Goal: Communication & Community: Answer question/provide support

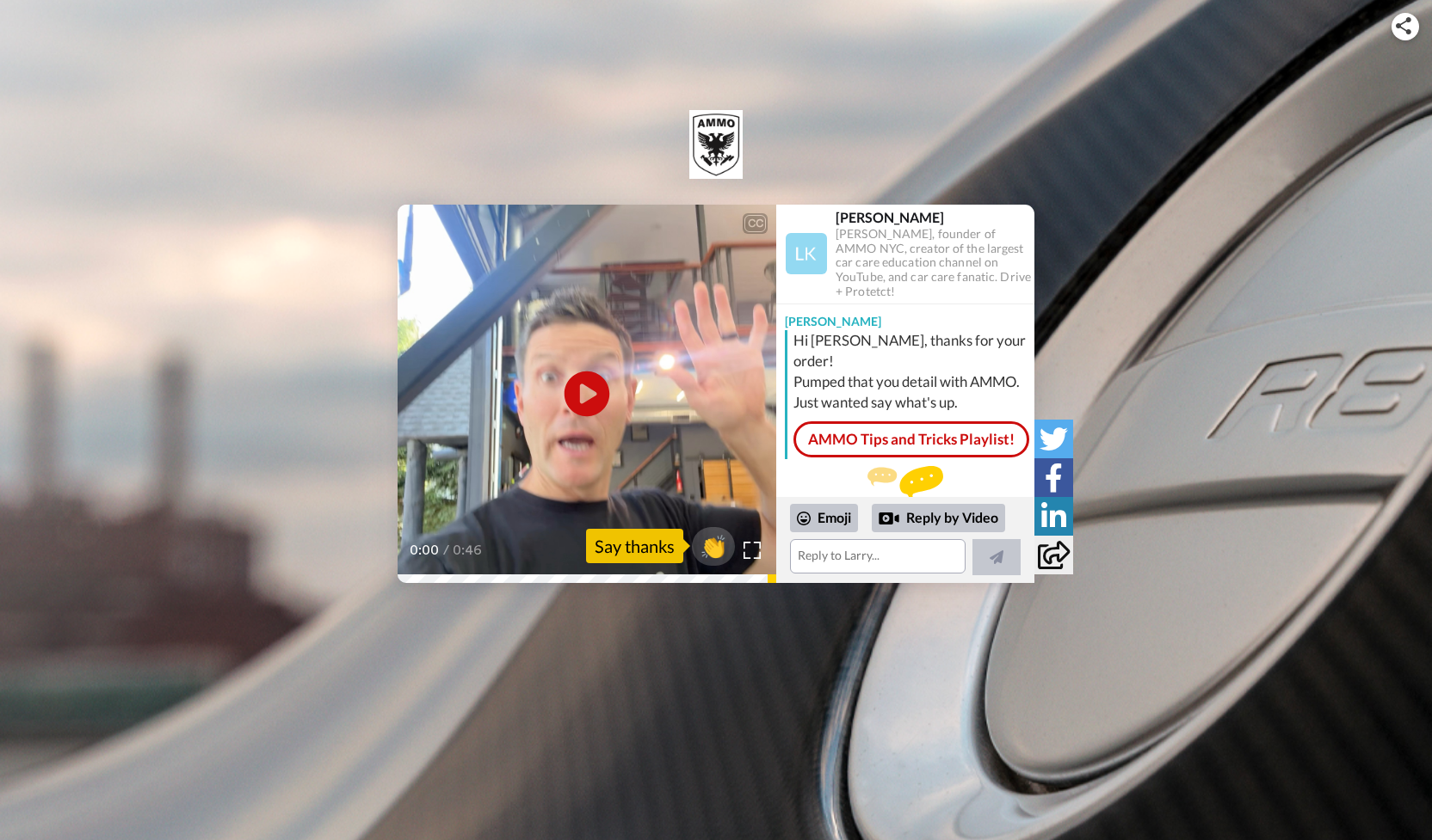
click at [590, 388] on icon at bounding box center [587, 394] width 46 height 46
drag, startPoint x: 970, startPoint y: 348, endPoint x: 867, endPoint y: 346, distance: 103.0
click at [867, 346] on div "Hi [PERSON_NAME], thanks for your order! Pumped that you detail with AMMO. Just…" at bounding box center [912, 372] width 237 height 83
click at [870, 553] on textarea at bounding box center [878, 557] width 176 height 35
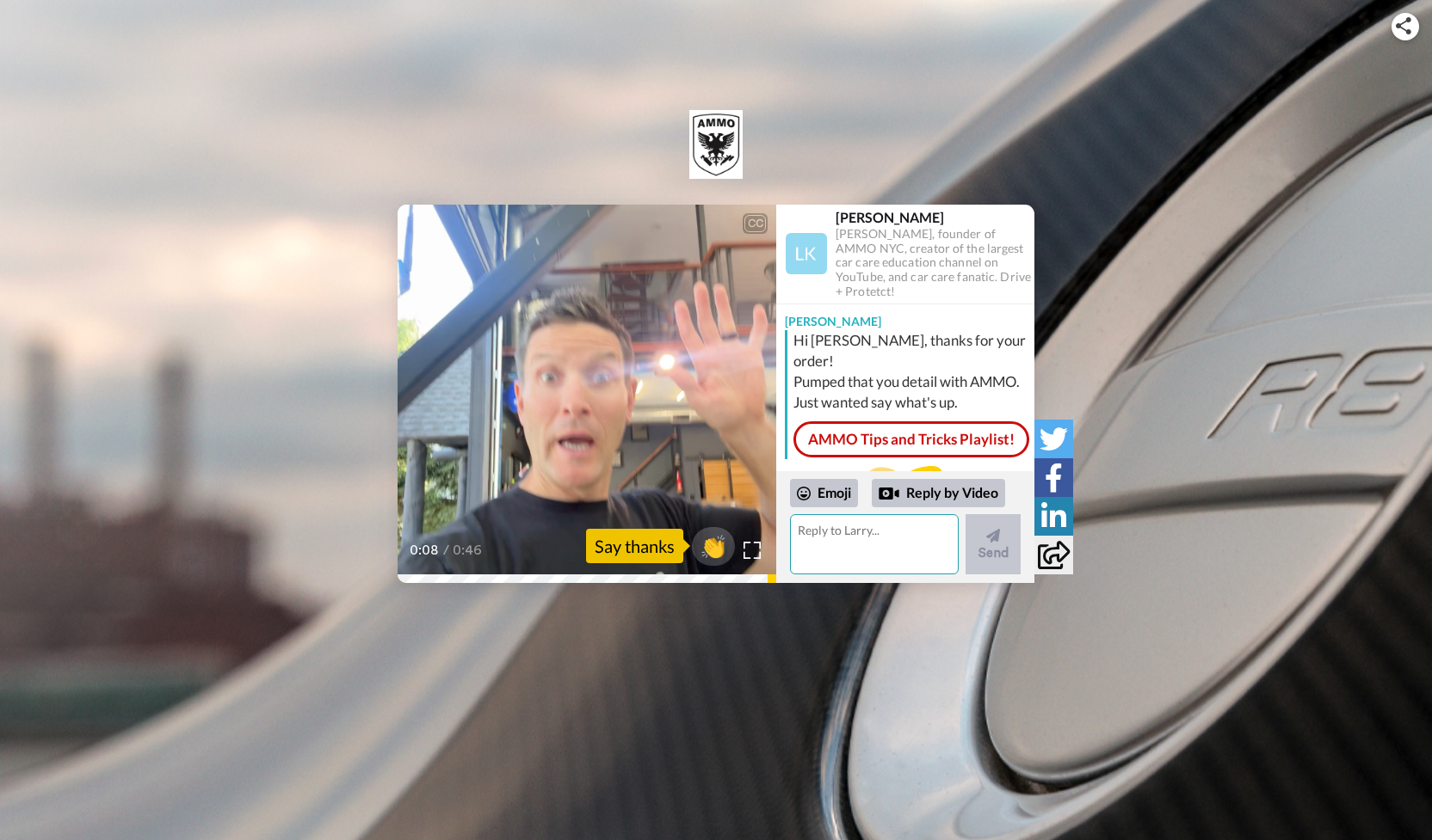
click at [875, 538] on textarea at bounding box center [874, 545] width 169 height 60
type textarea "hahaha i love gelee pros"
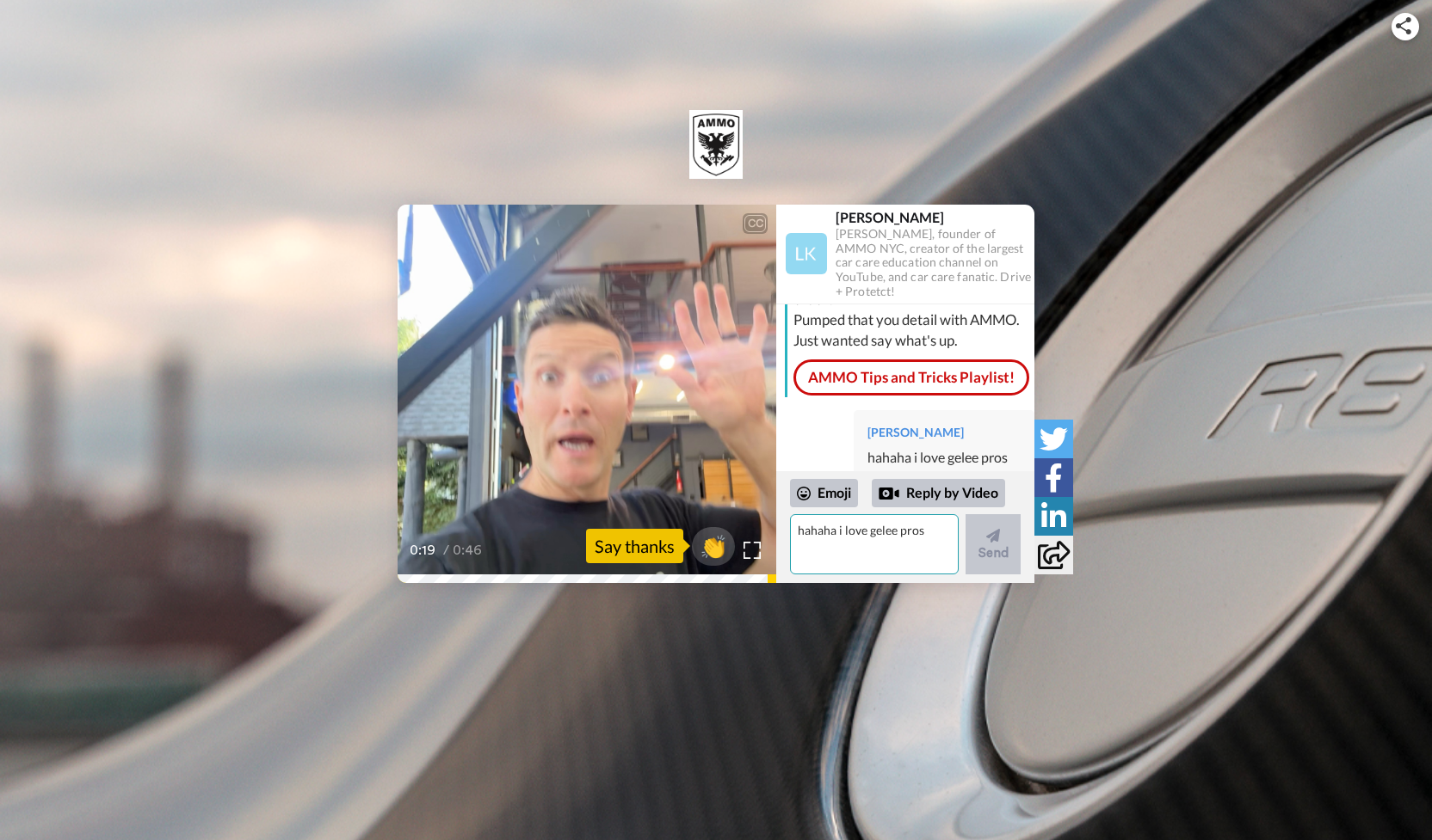
click at [887, 550] on textarea "hahaha i love gelee pros" at bounding box center [874, 545] width 169 height 60
type textarea "what a sexy thing i'm looking at"
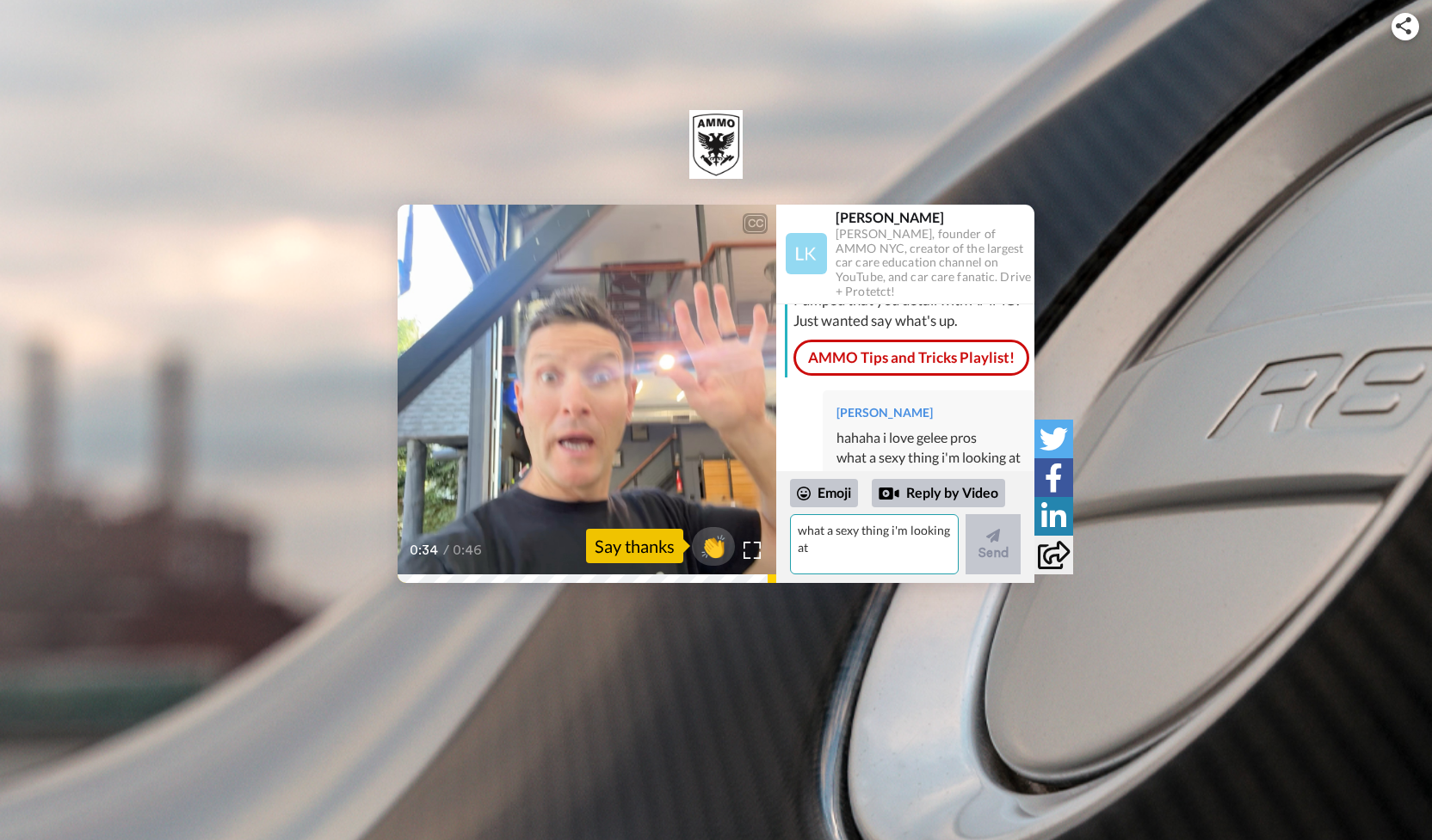
click at [869, 542] on textarea "what a sexy thing i'm looking at" at bounding box center [874, 545] width 169 height 60
type textarea "the car is acceptable as well"
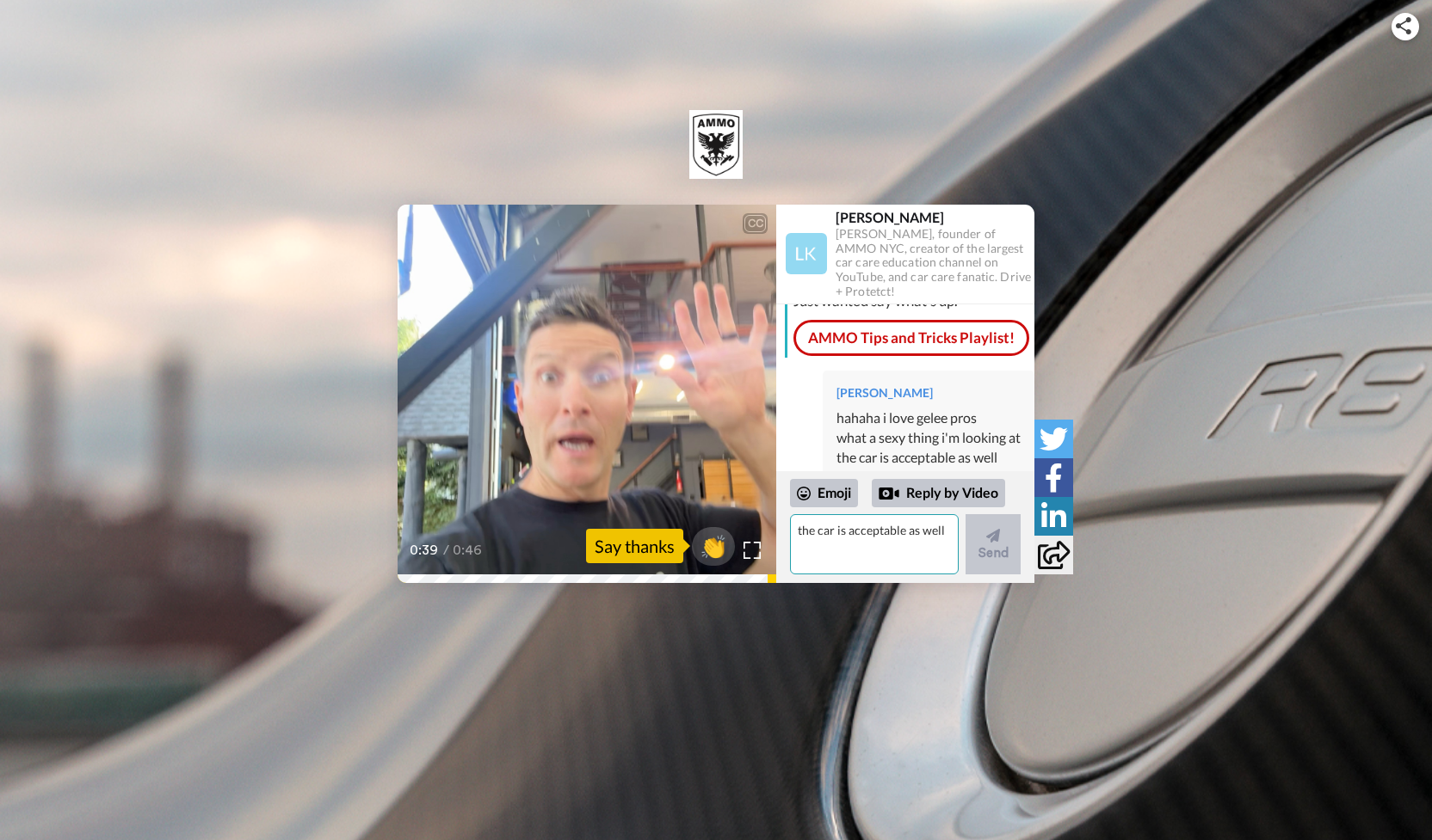
click at [892, 524] on textarea "the car is acceptable as well" at bounding box center [874, 545] width 169 height 60
type textarea "p"
click at [933, 501] on div "Reply by Video" at bounding box center [938, 494] width 133 height 29
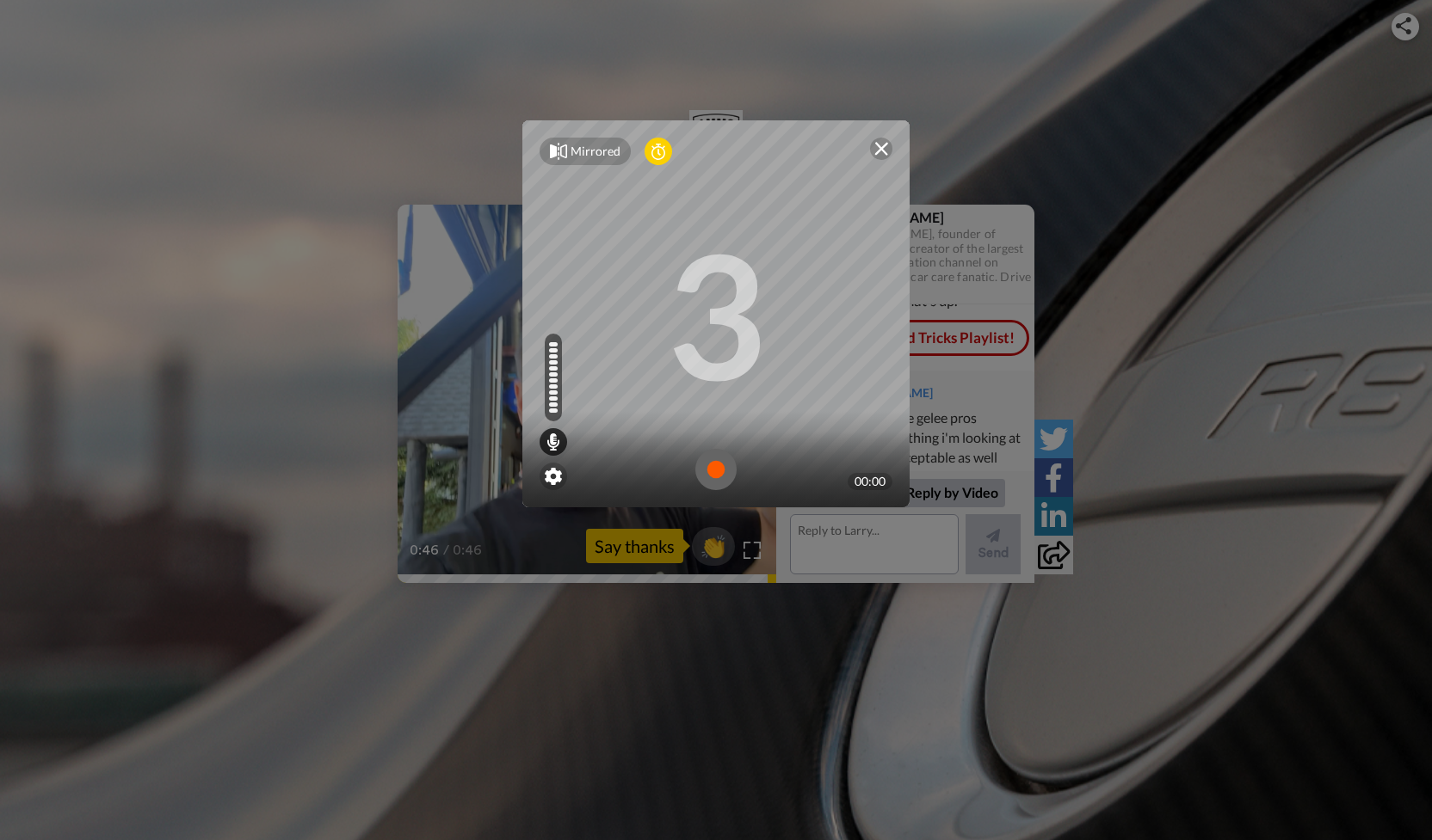
click at [720, 479] on img at bounding box center [716, 469] width 41 height 41
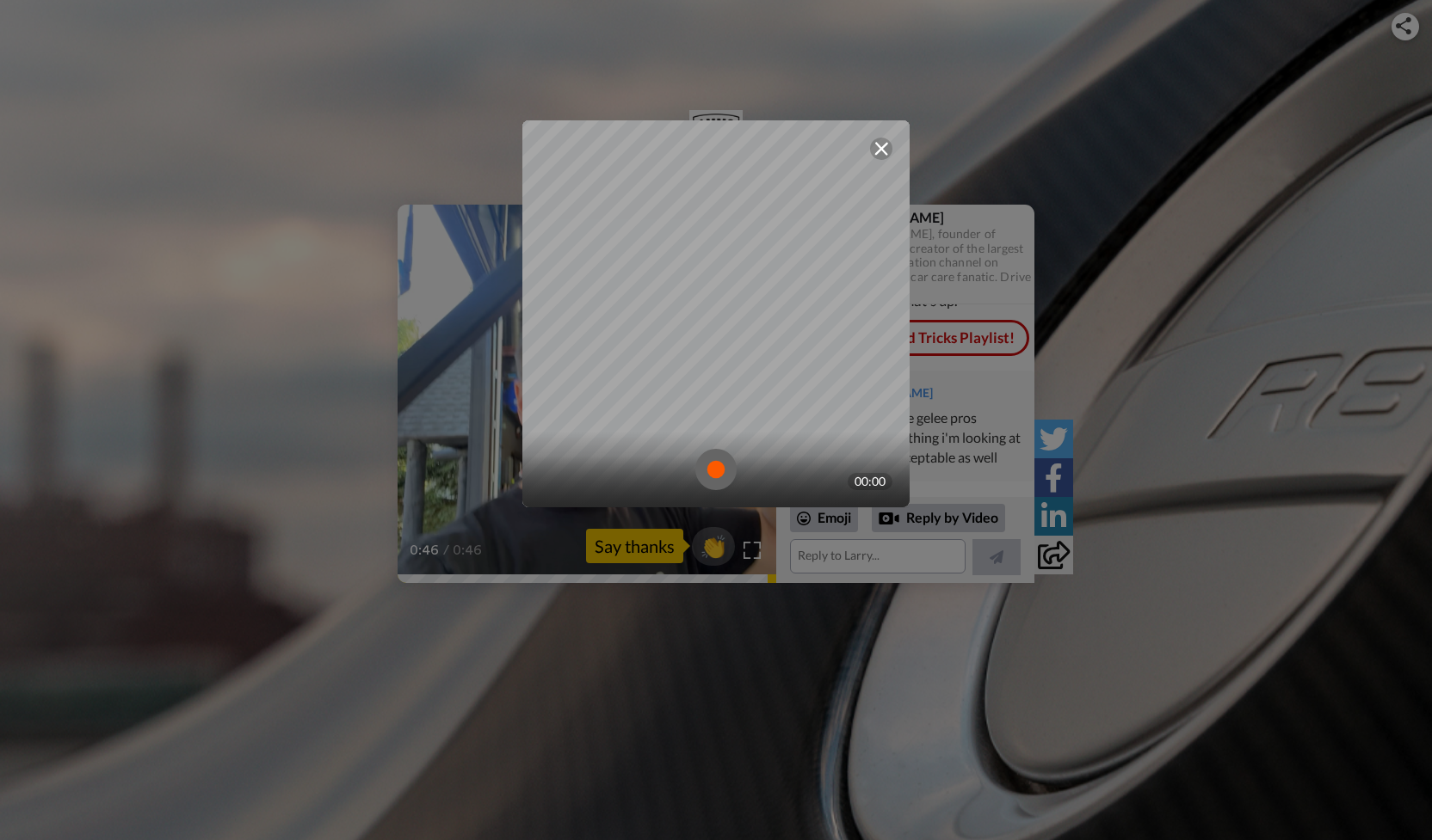
scroll to position [76, 0]
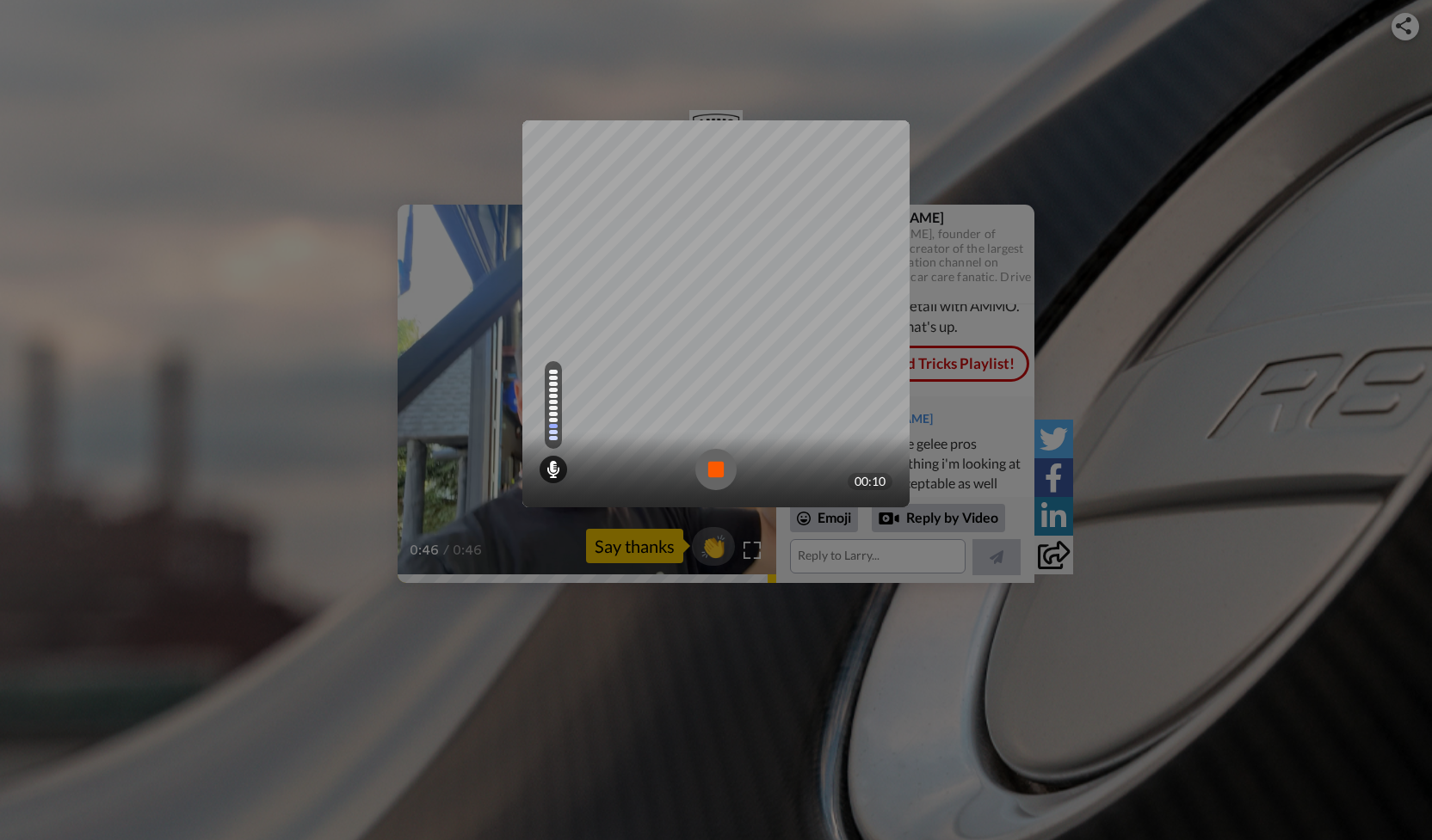
click at [716, 470] on img at bounding box center [716, 469] width 41 height 41
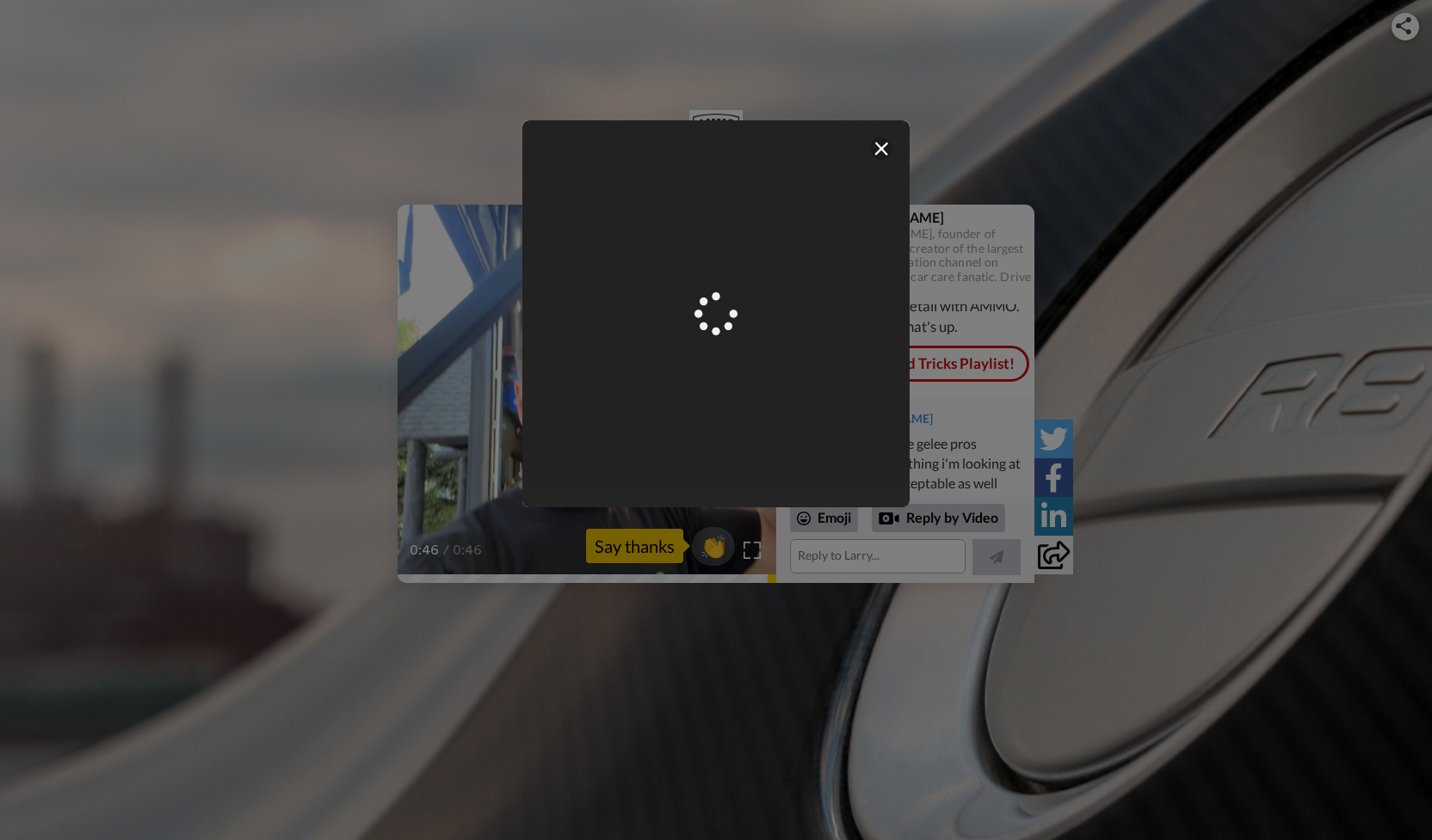
click at [783, 328] on video at bounding box center [716, 313] width 775 height 387
click at [1266, 271] on div "Mirrored Redo 3 00:10" at bounding box center [716, 420] width 1432 height 840
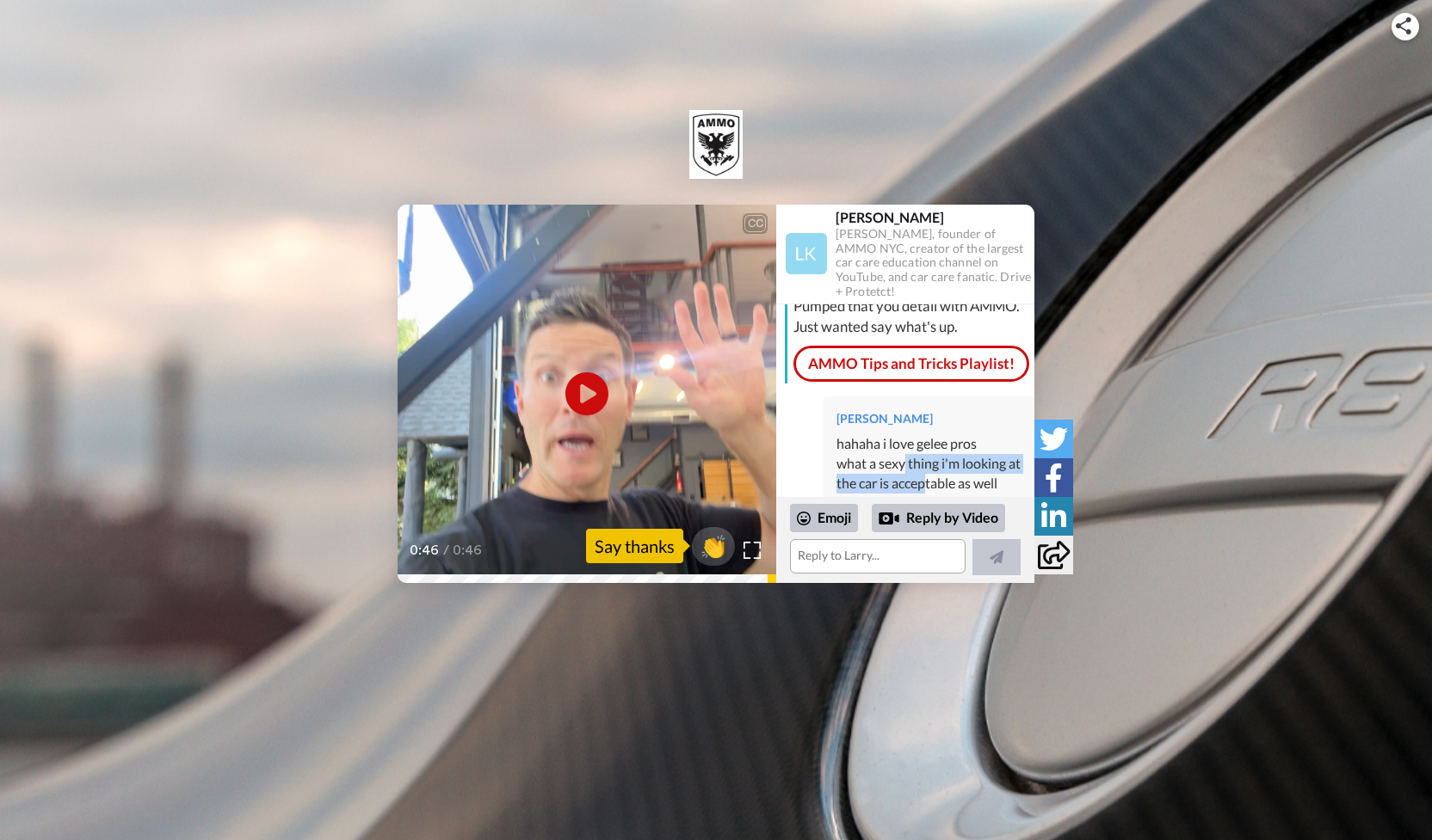
click at [902, 424] on div "[PERSON_NAME] hahaha i love gelee pros what a sexy thing i'm looking at the car…" at bounding box center [929, 452] width 211 height 111
click at [902, 455] on div "what a sexy thing i'm looking at" at bounding box center [929, 465] width 184 height 20
drag, startPoint x: 909, startPoint y: 415, endPoint x: 923, endPoint y: 445, distance: 33.1
click at [922, 445] on div "[PERSON_NAME] hahaha i love gelee pros what a sexy thing i'm looking at the car…" at bounding box center [929, 452] width 211 height 111
click at [923, 474] on div "the car is acceptable as well" at bounding box center [929, 484] width 184 height 20
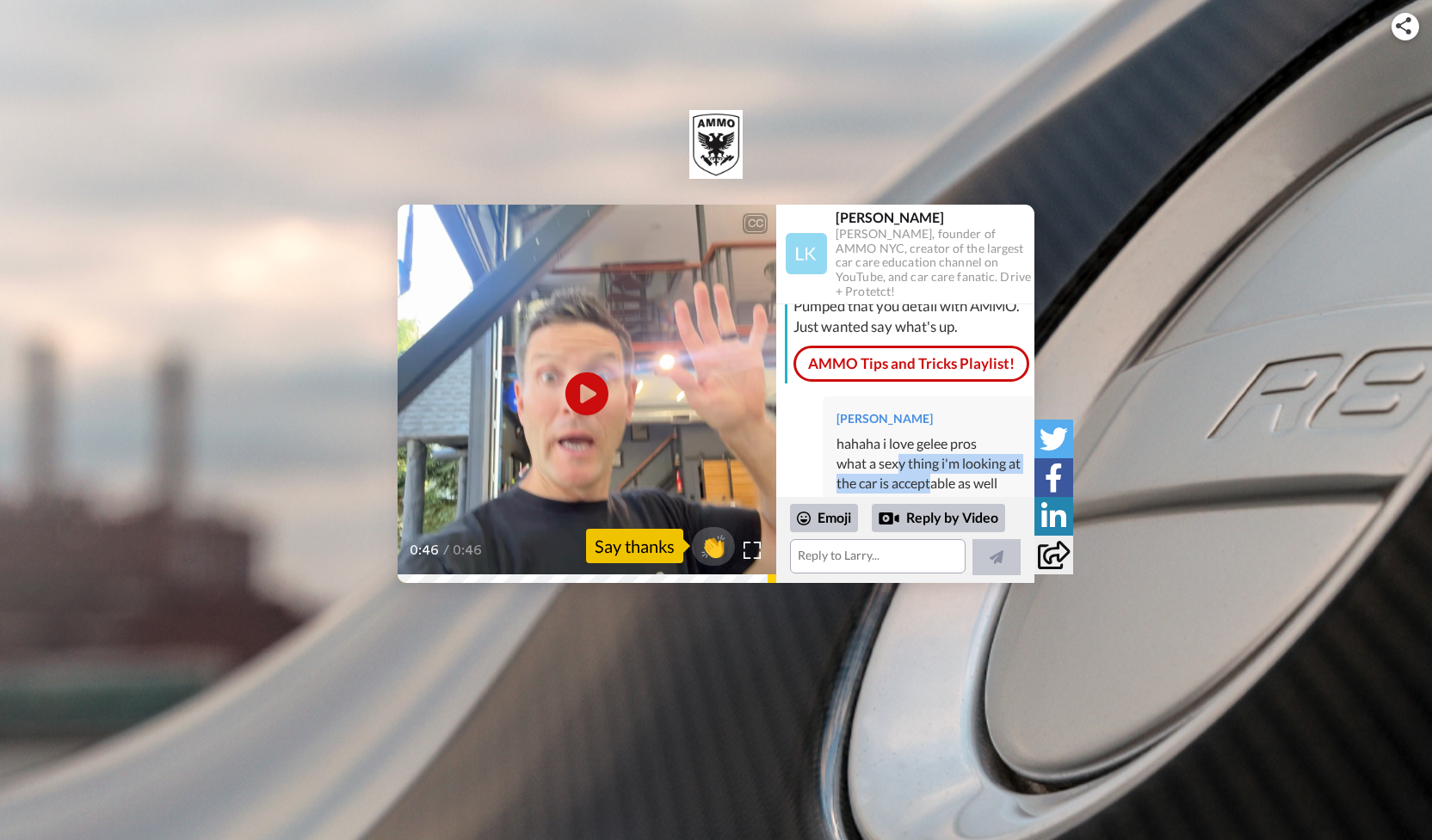
drag, startPoint x: 926, startPoint y: 440, endPoint x: 898, endPoint y: 415, distance: 37.5
click at [898, 415] on div "[PERSON_NAME] hahaha i love gelee pros what a sexy thing i'm looking at the car…" at bounding box center [929, 452] width 211 height 111
click at [898, 435] on div "hahaha i love gelee pros" at bounding box center [929, 445] width 184 height 20
drag, startPoint x: 924, startPoint y: 444, endPoint x: 906, endPoint y: 404, distance: 43.9
click at [906, 404] on div "[PERSON_NAME] hahaha i love gelee pros what a sexy thing i'm looking at the car…" at bounding box center [929, 452] width 211 height 111
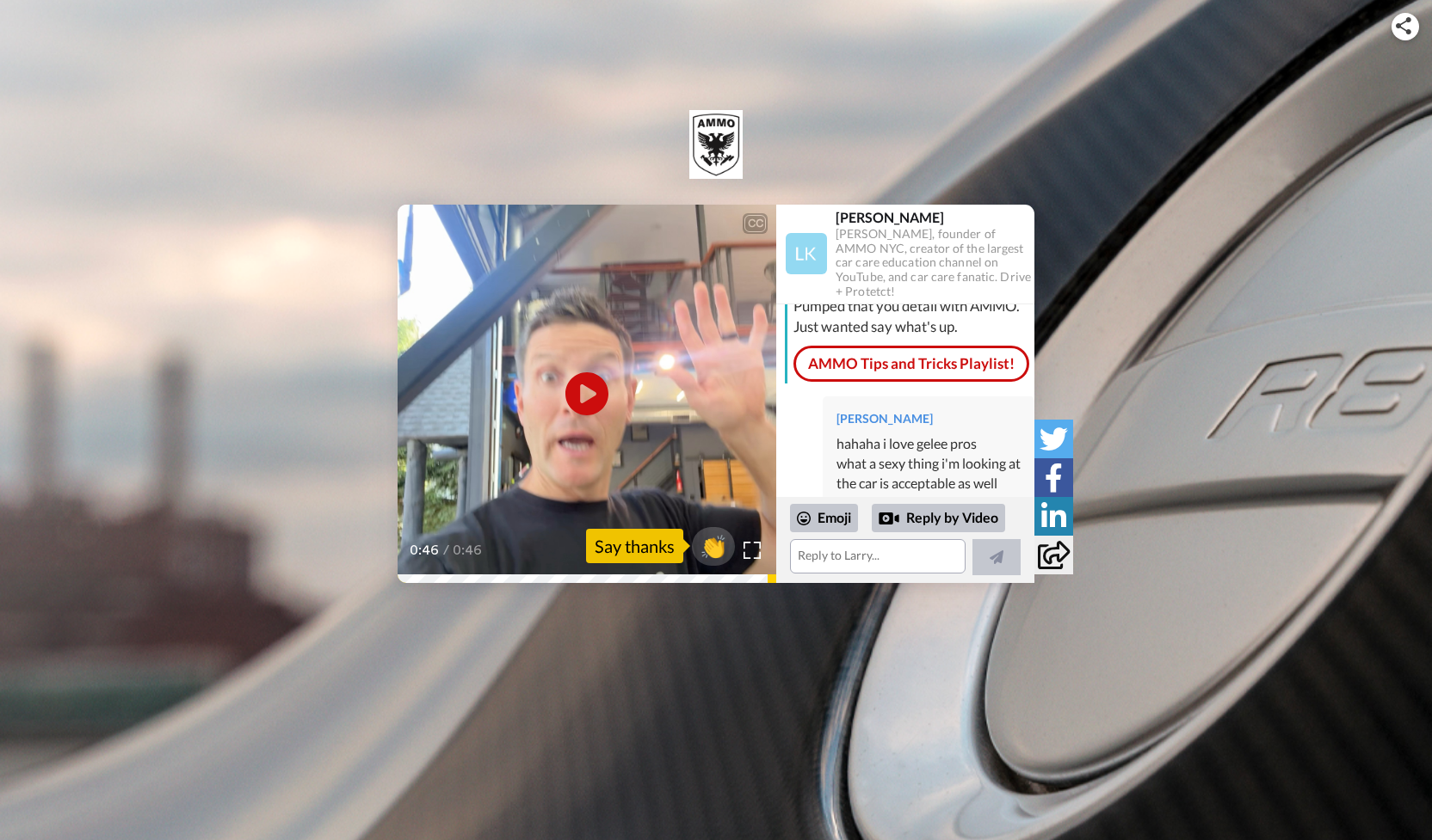
click at [906, 435] on div "hahaha i love gelee pros" at bounding box center [929, 445] width 184 height 20
drag, startPoint x: 922, startPoint y: 435, endPoint x: 895, endPoint y: 403, distance: 41.9
click at [895, 403] on div "[PERSON_NAME] hahaha i love gelee pros what a sexy thing i'm looking at the car…" at bounding box center [929, 452] width 211 height 111
click at [915, 455] on div "what a sexy thing i'm looking at" at bounding box center [929, 465] width 184 height 20
